Goal: Task Accomplishment & Management: Manage account settings

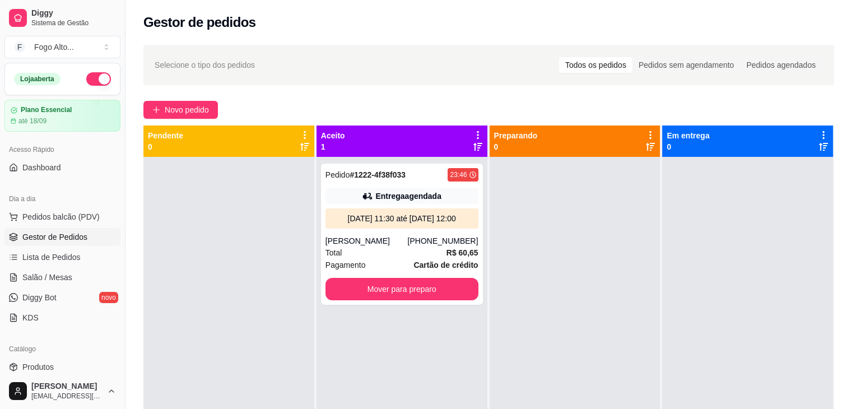
click at [597, 245] on div at bounding box center [575, 361] width 171 height 409
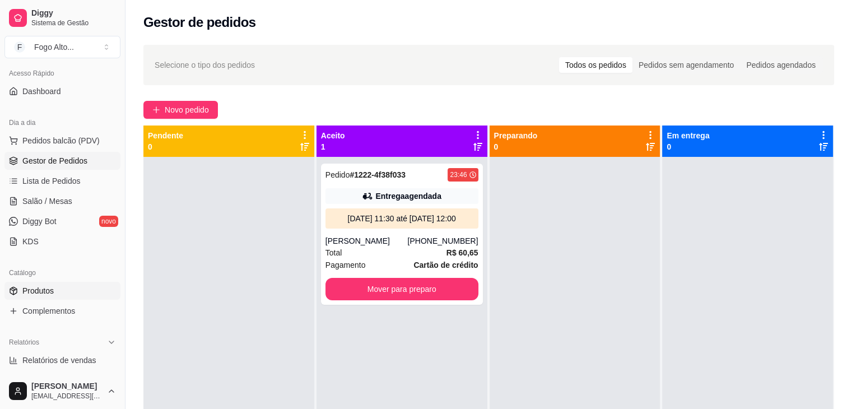
scroll to position [168, 0]
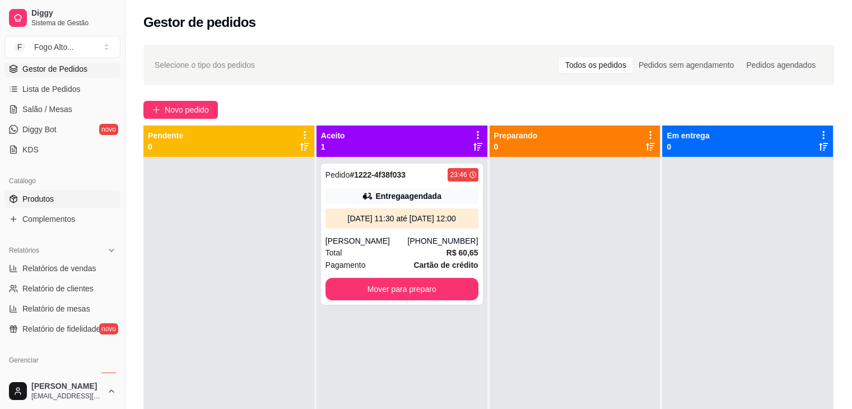
click at [36, 198] on span "Produtos" at bounding box center [37, 198] width 31 height 11
click at [26, 201] on span "Produtos" at bounding box center [37, 198] width 31 height 11
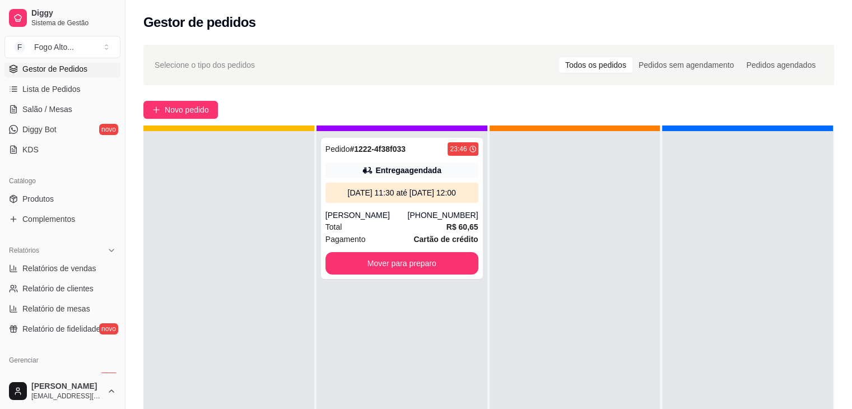
scroll to position [31, 0]
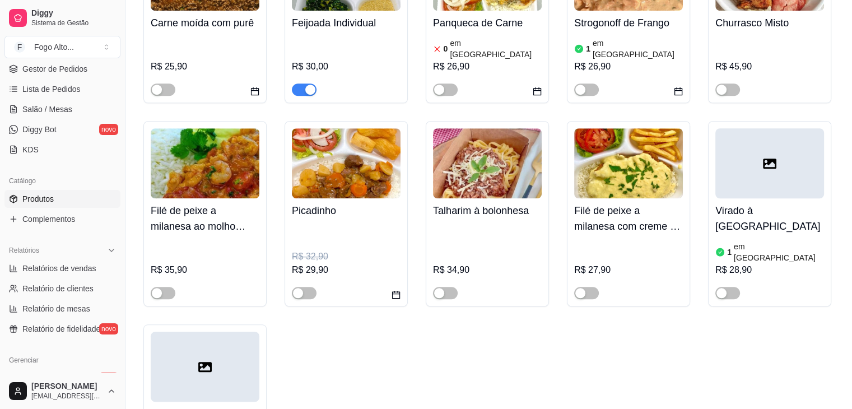
scroll to position [841, 0]
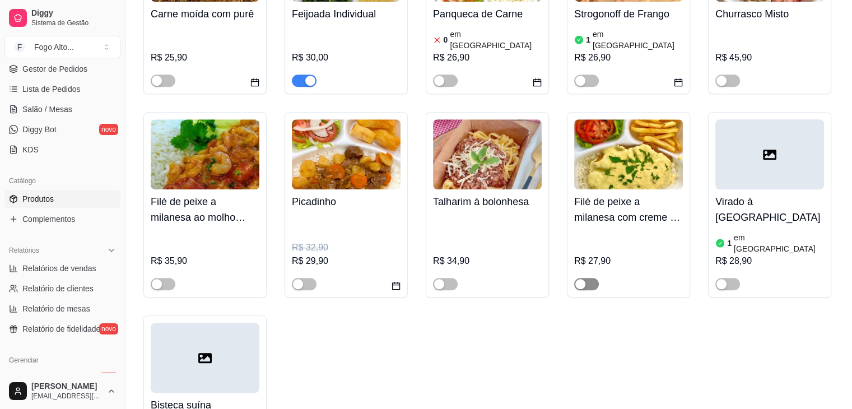
click at [585, 279] on div "button" at bounding box center [581, 284] width 10 height 10
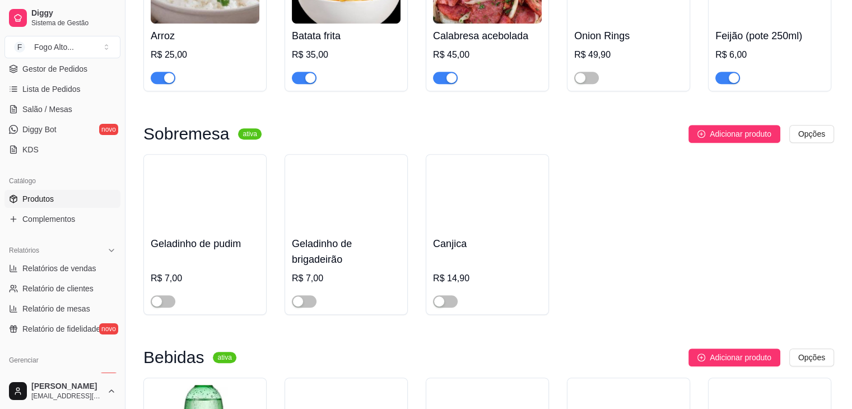
scroll to position [4876, 0]
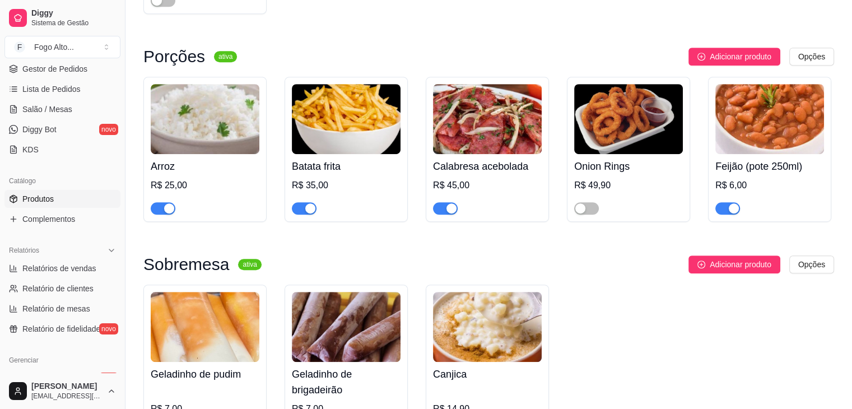
click at [453, 203] on div "button" at bounding box center [452, 208] width 10 height 10
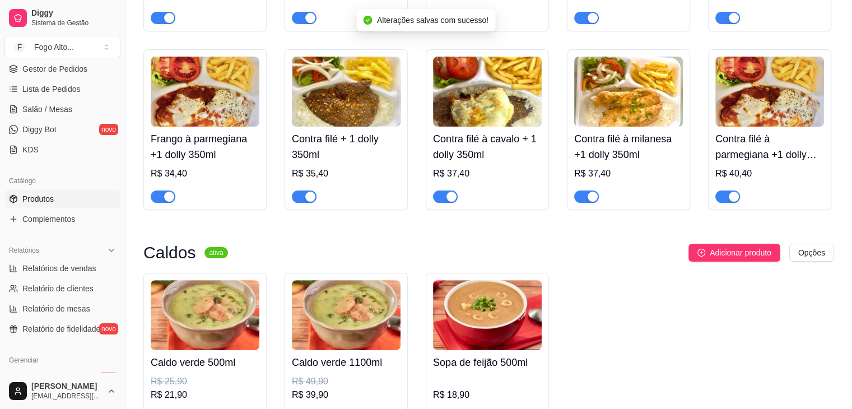
scroll to position [73, 0]
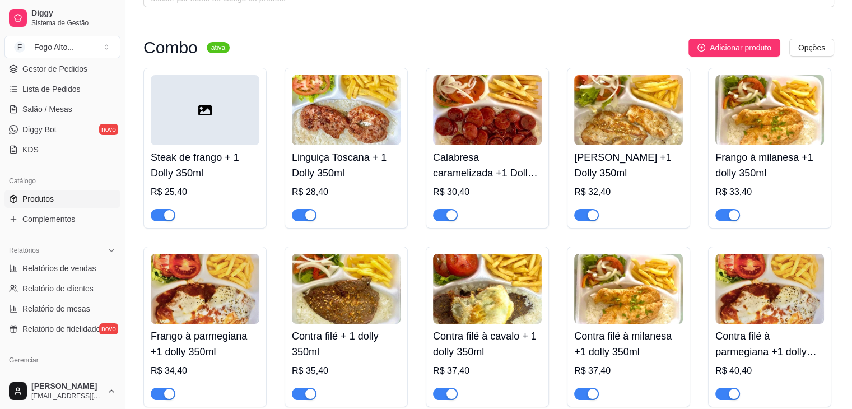
click at [449, 215] on div "button" at bounding box center [452, 215] width 10 height 10
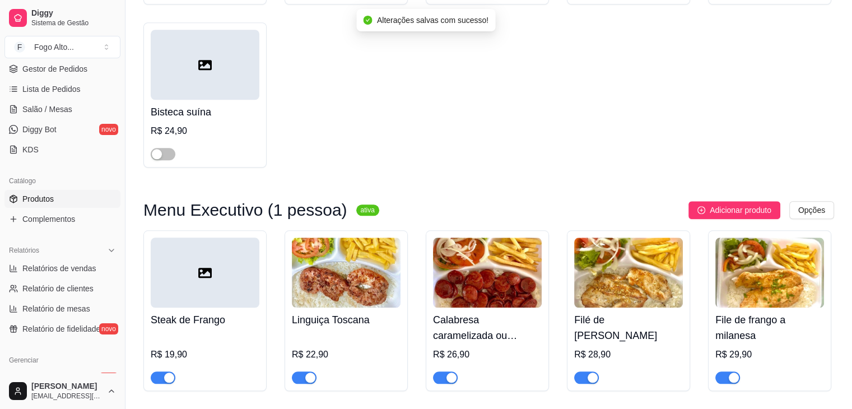
scroll to position [1194, 0]
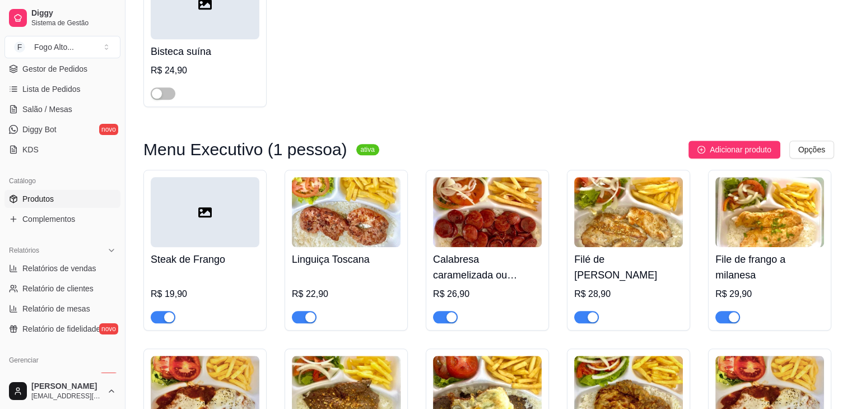
click at [451, 312] on div "button" at bounding box center [452, 317] width 10 height 10
